Goal: Find specific page/section: Find specific page/section

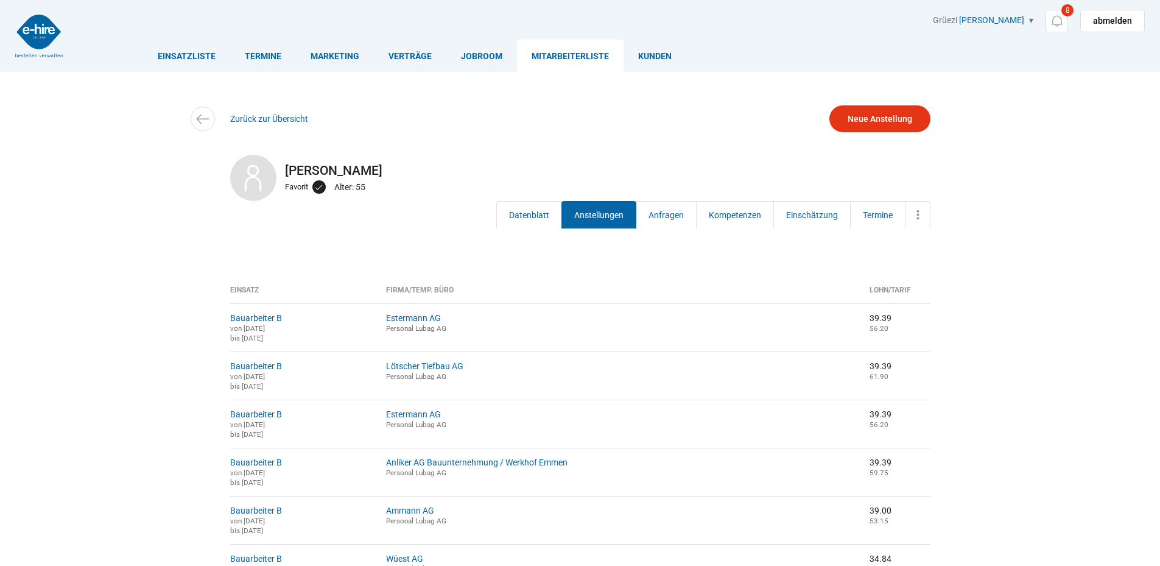
click at [29, 35] on img at bounding box center [38, 36] width 47 height 43
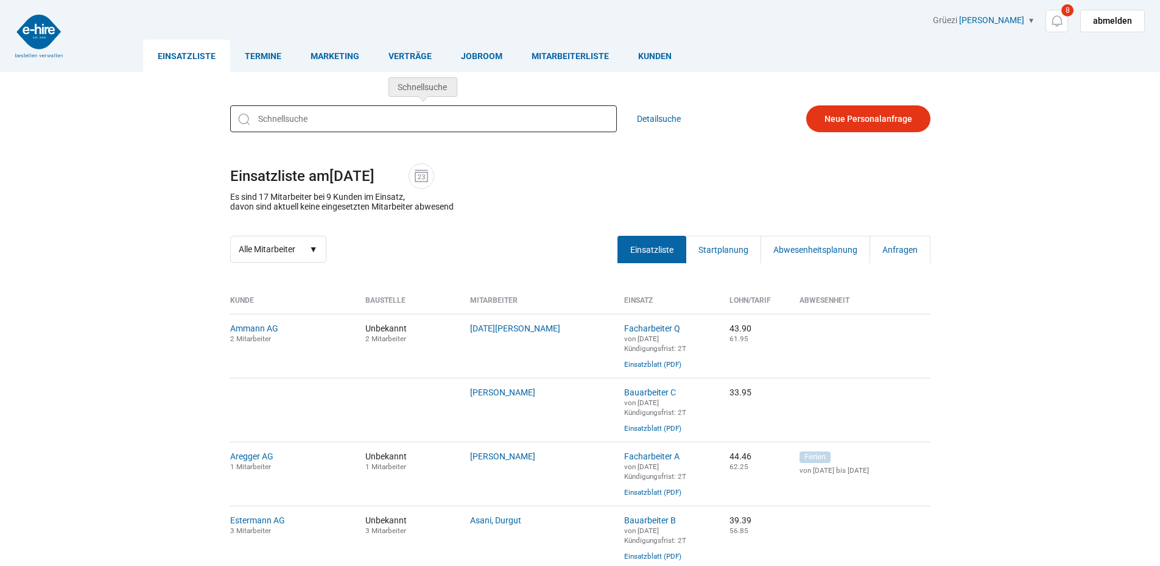
click at [268, 124] on input "text" at bounding box center [423, 118] width 387 height 27
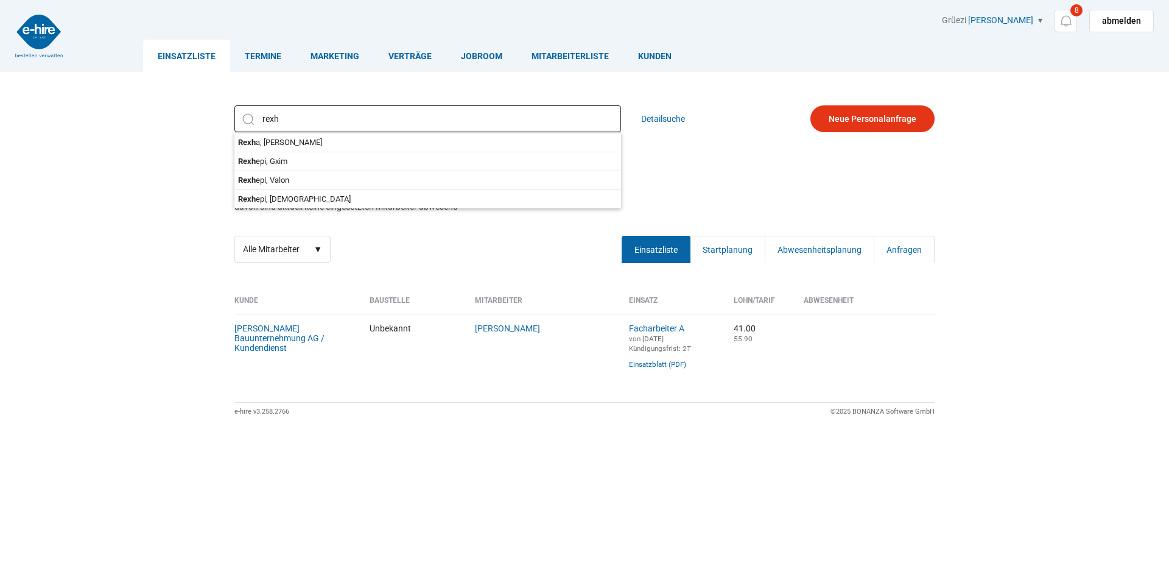
type input "Rexha, Artur"
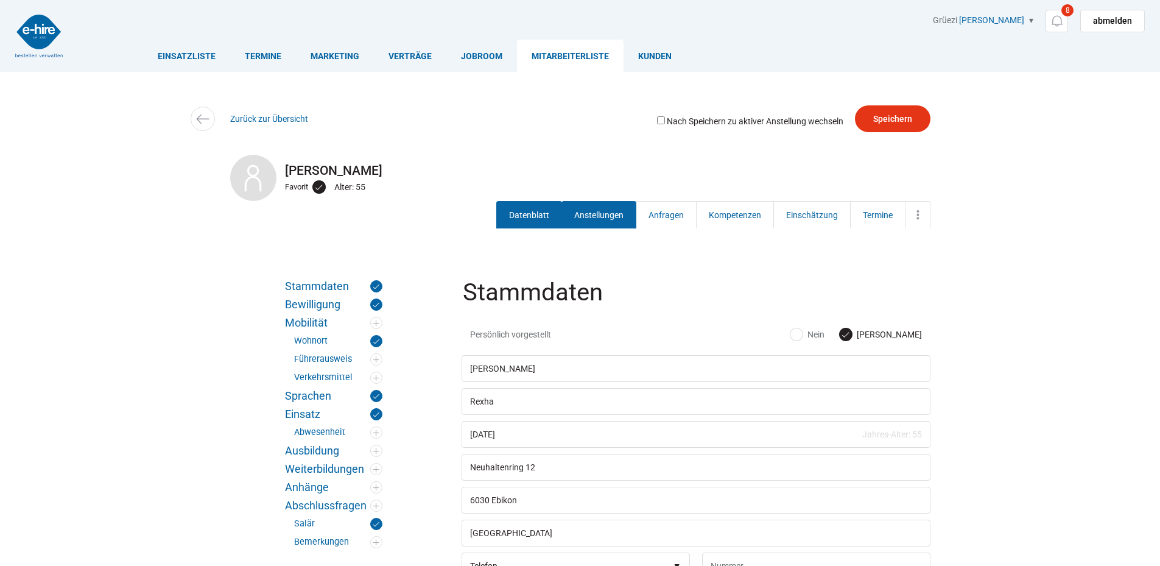
click at [614, 220] on link "Anstellungen" at bounding box center [598, 214] width 75 height 27
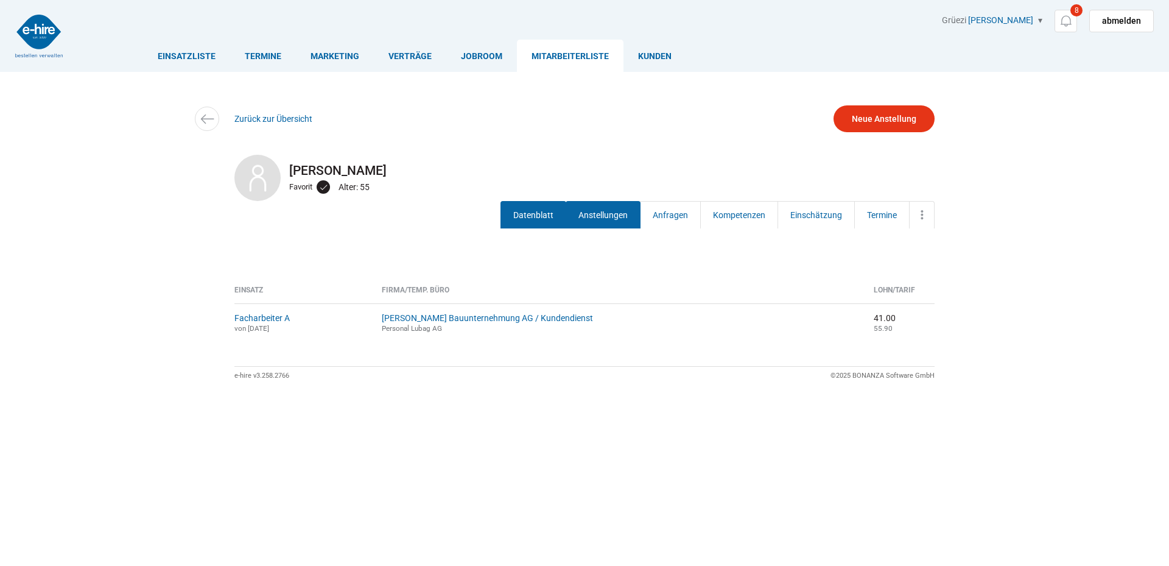
click at [539, 207] on link "Datenblatt" at bounding box center [533, 214] width 66 height 27
